Goal: Find specific page/section: Find specific page/section

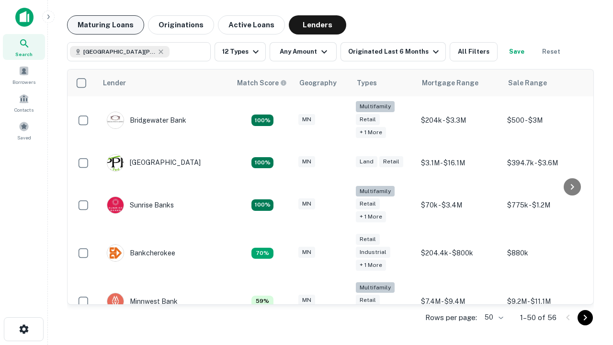
click at [105, 25] on button "Maturing Loans" at bounding box center [105, 24] width 77 height 19
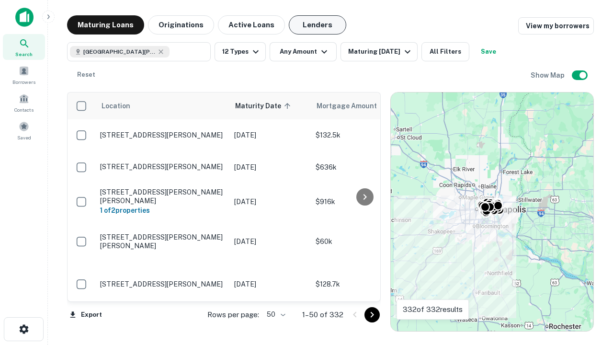
click at [317, 25] on button "Lenders" at bounding box center [317, 24] width 57 height 19
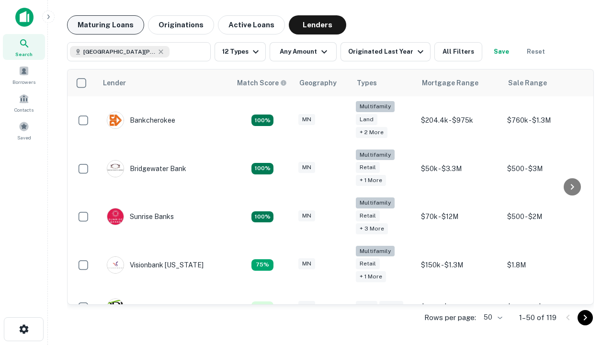
click at [105, 25] on button "Maturing Loans" at bounding box center [105, 24] width 77 height 19
